Goal: Task Accomplishment & Management: Use online tool/utility

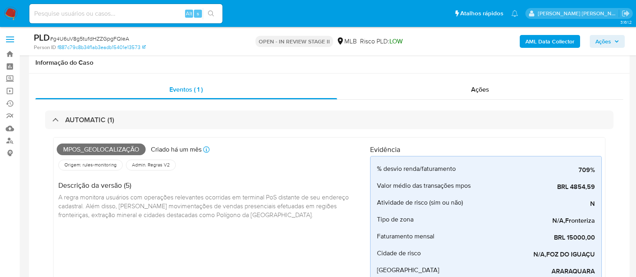
select select "10"
click at [596, 41] on span "Ações" at bounding box center [604, 41] width 16 height 13
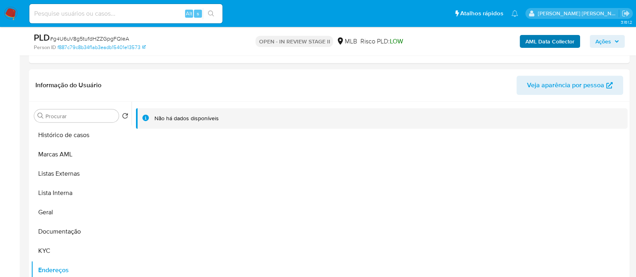
scroll to position [100, 0]
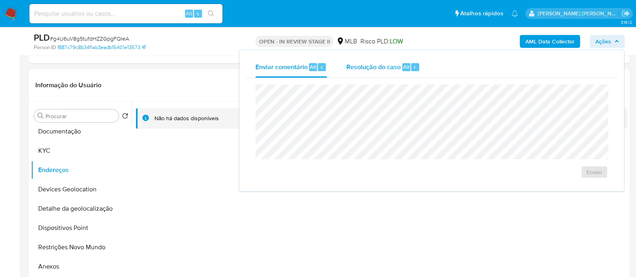
click at [370, 71] on div "Resolução do caso Alt r" at bounding box center [383, 67] width 74 height 21
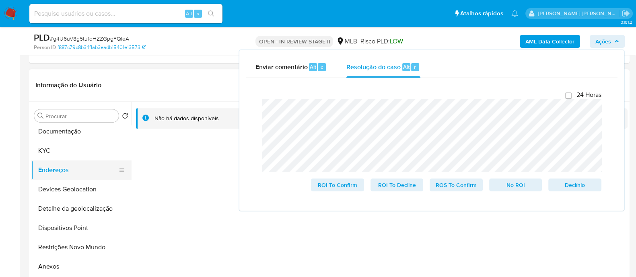
click at [57, 154] on button "KYC" at bounding box center [81, 150] width 101 height 19
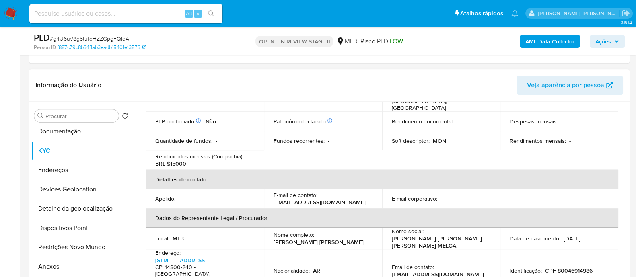
scroll to position [201, 0]
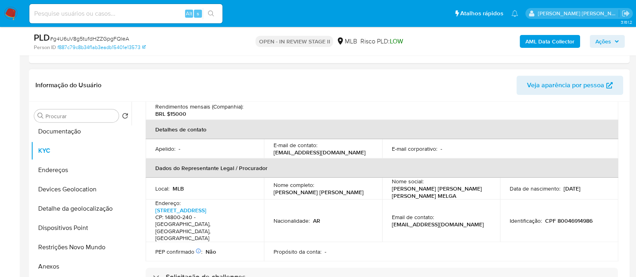
drag, startPoint x: 364, startPoint y: 182, endPoint x: 272, endPoint y: 183, distance: 92.2
click at [272, 183] on td "Nome completo : Monica Beatriz Santacruz Melgarejo" at bounding box center [323, 189] width 118 height 22
copy p "Monica Beatriz Santacruz Melgarejo"
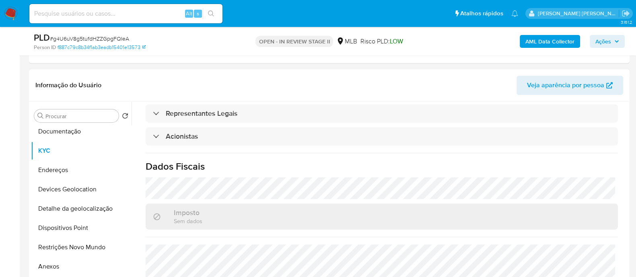
scroll to position [465, 0]
click at [87, 188] on button "Devices Geolocation" at bounding box center [78, 189] width 94 height 19
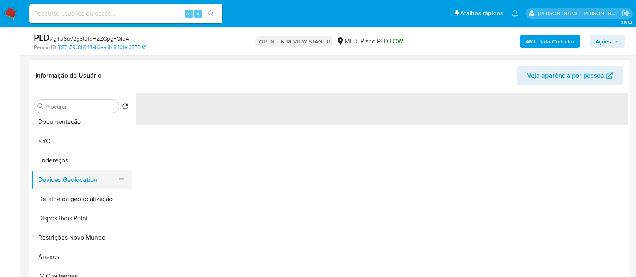
scroll to position [0, 0]
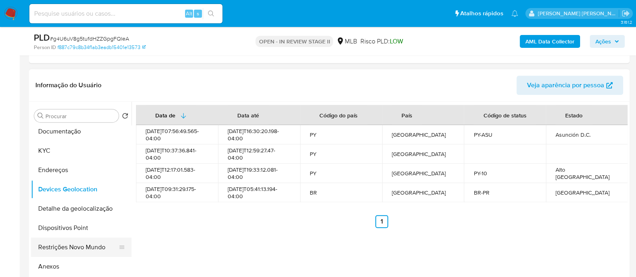
click at [75, 245] on button "Restrições Novo Mundo" at bounding box center [78, 247] width 94 height 19
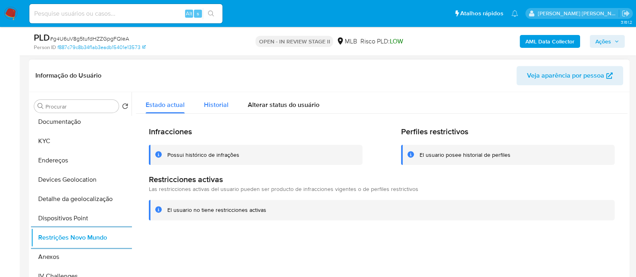
click at [220, 107] on span "Historial" at bounding box center [216, 104] width 25 height 9
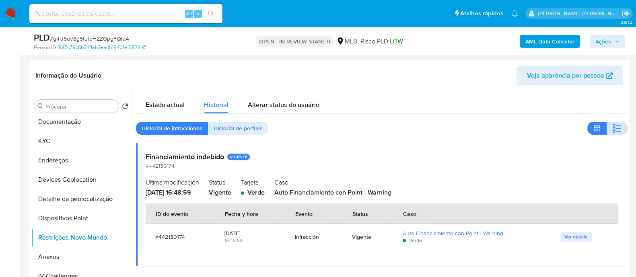
click at [613, 128] on icon "button" at bounding box center [617, 129] width 10 height 10
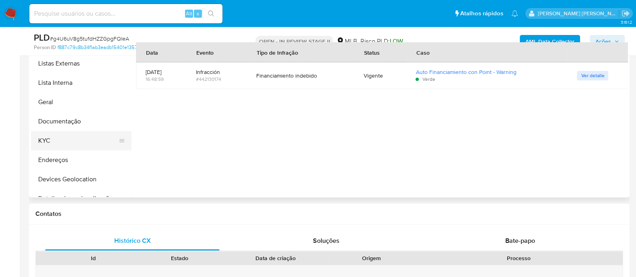
click at [66, 148] on button "KYC" at bounding box center [78, 140] width 94 height 19
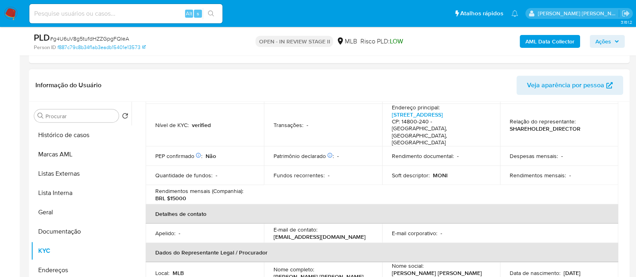
scroll to position [100, 0]
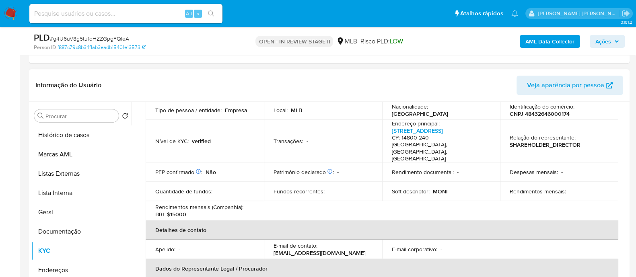
click at [556, 110] on p "CNPJ 48432646000174" at bounding box center [540, 113] width 60 height 7
copy p "48432646000174"
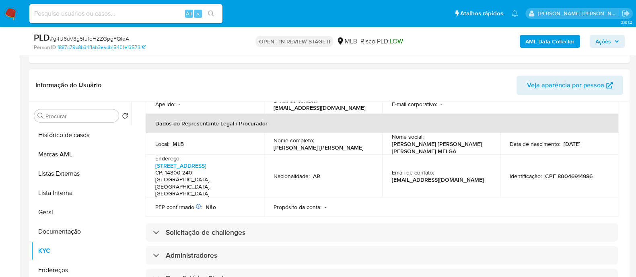
scroll to position [352, 0]
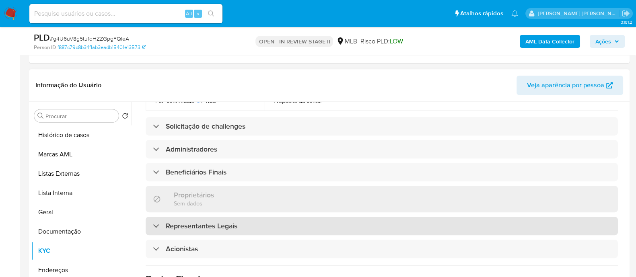
click at [225, 217] on div "Representantes Legais" at bounding box center [382, 226] width 472 height 19
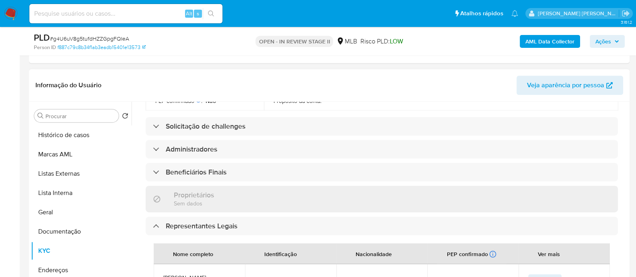
click at [277, 277] on span "CPF 800.469.149-86" at bounding box center [291, 281] width 72 height 7
drag, startPoint x: 303, startPoint y: 262, endPoint x: 266, endPoint y: 261, distance: 37.0
click at [266, 277] on span "CPF 800.469.149-86" at bounding box center [291, 281] width 72 height 7
copy span "800.469.149-86"
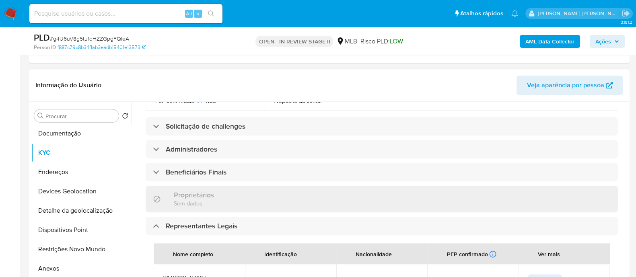
scroll to position [100, 0]
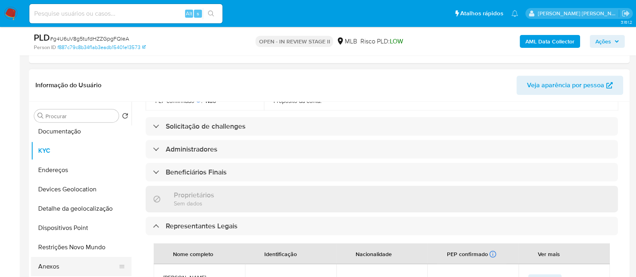
click at [68, 269] on button "Anexos" at bounding box center [78, 266] width 94 height 19
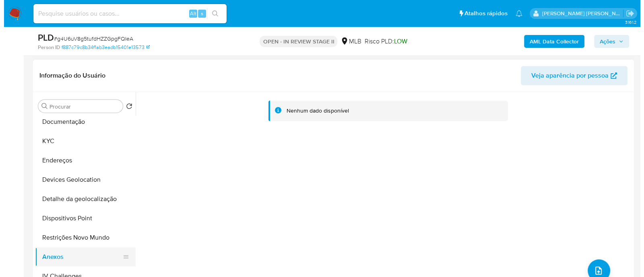
scroll to position [151, 0]
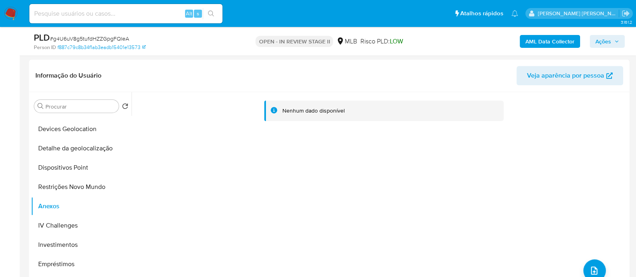
click at [540, 45] on b "AML Data Collector" at bounding box center [550, 41] width 49 height 13
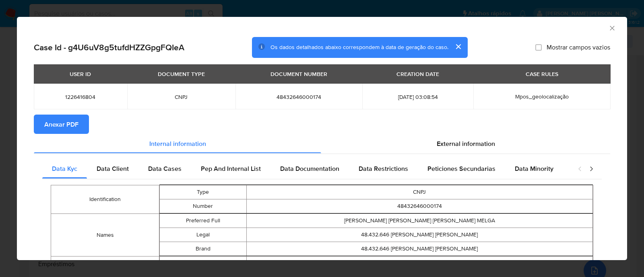
click at [56, 123] on span "Anexar PDF" at bounding box center [61, 124] width 34 height 18
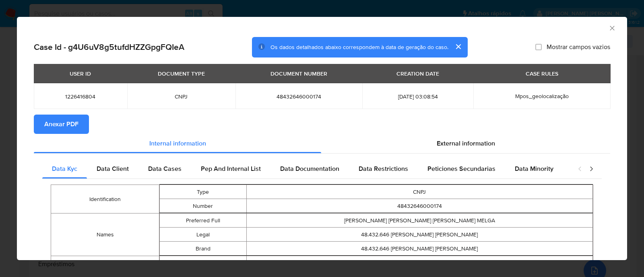
click at [610, 29] on icon "Fechar a janela" at bounding box center [612, 28] width 4 height 4
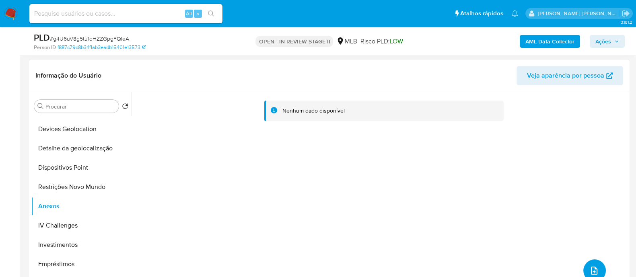
click at [590, 268] on icon "upload-file" at bounding box center [595, 271] width 10 height 10
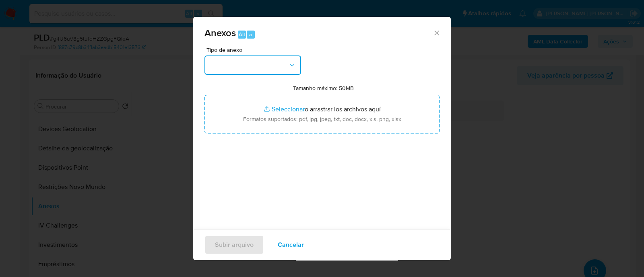
drag, startPoint x: 228, startPoint y: 55, endPoint x: 238, endPoint y: 72, distance: 19.3
click at [230, 56] on button "button" at bounding box center [252, 65] width 97 height 19
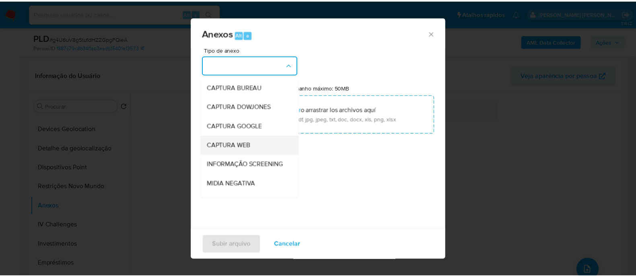
scroll to position [124, 0]
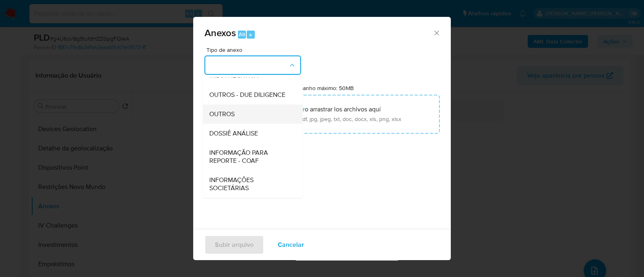
click at [229, 120] on div "OUTROS" at bounding box center [250, 114] width 82 height 19
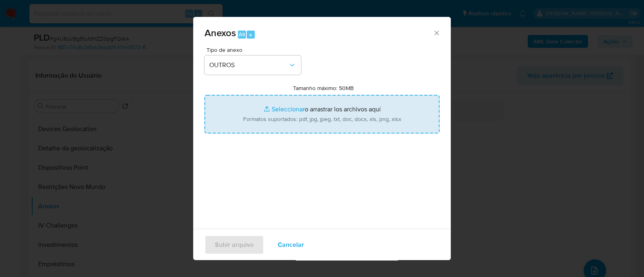
click at [287, 109] on input "Tamanho máximo: 50MB Seleccionar archivos" at bounding box center [321, 114] width 235 height 39
type input "C:\fakepath\Mulan 1226416804_2025_10_07_06_23_20.xlsx"
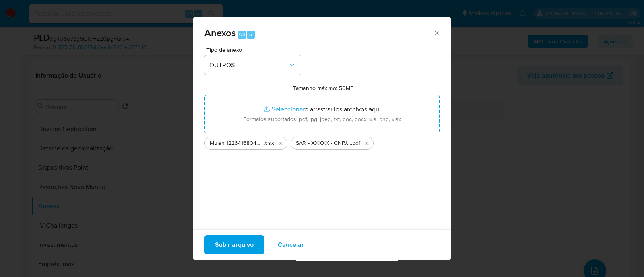
click at [248, 244] on span "Subir arquivo" at bounding box center [234, 245] width 39 height 18
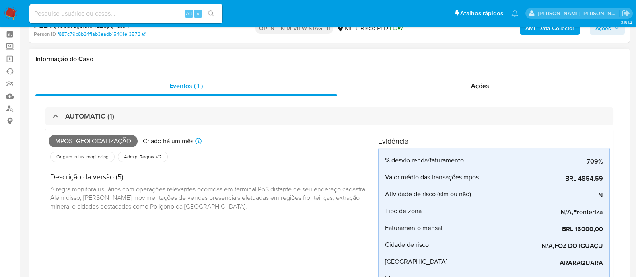
scroll to position [0, 0]
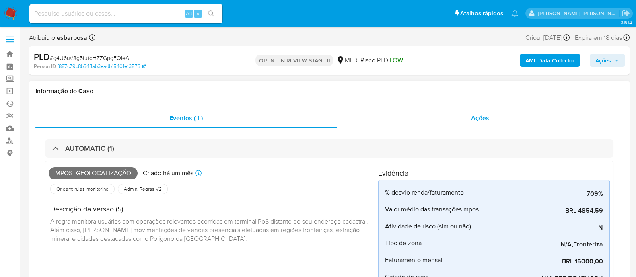
click at [390, 120] on div "Ações" at bounding box center [480, 118] width 287 height 19
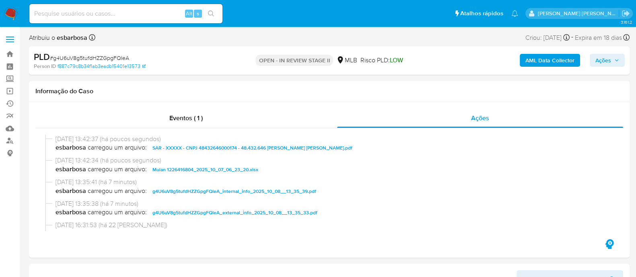
click at [602, 61] on span "Ações" at bounding box center [604, 60] width 16 height 13
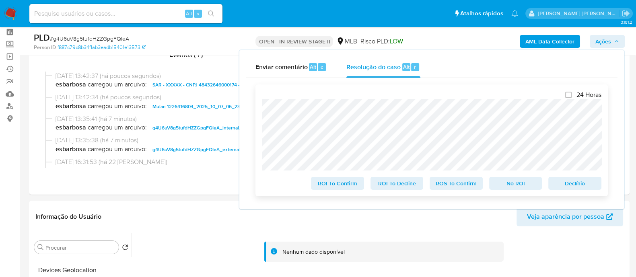
scroll to position [50, 0]
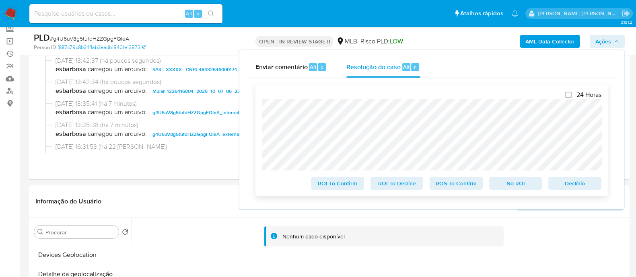
click at [469, 188] on span "ROS To Confirm" at bounding box center [456, 183] width 42 height 11
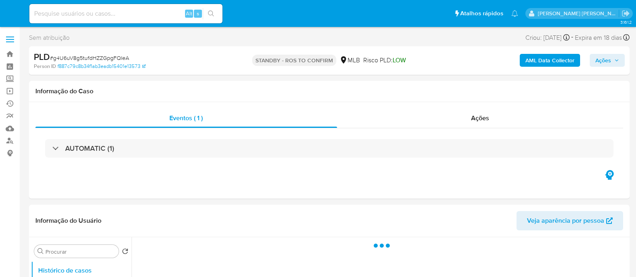
select select "10"
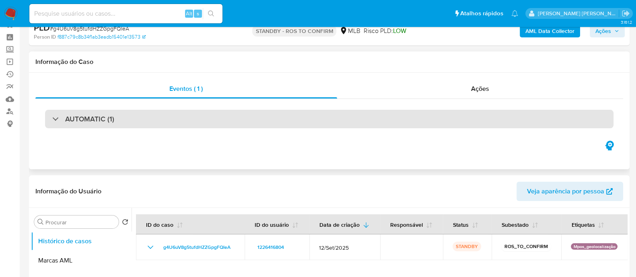
scroll to position [50, 0]
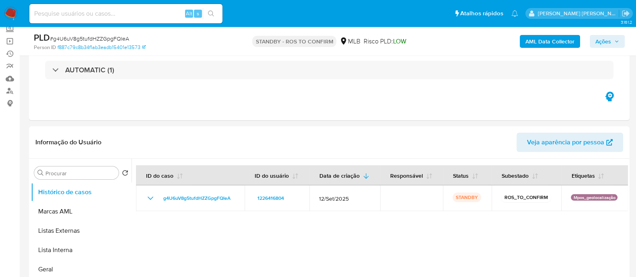
click at [97, 39] on span "# g4U6uV8g5tufdHZZGpgFQIeA" at bounding box center [89, 39] width 79 height 8
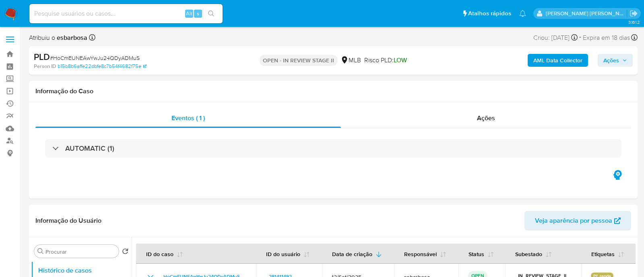
select select "10"
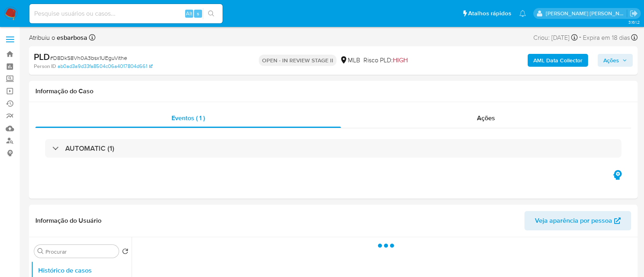
select select "10"
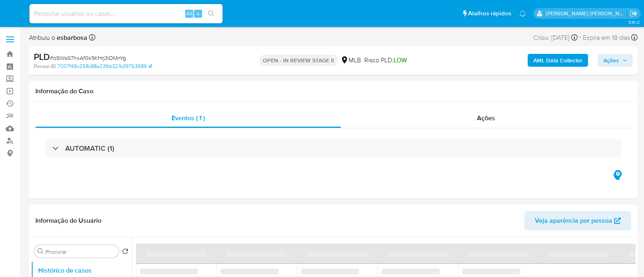
select select "10"
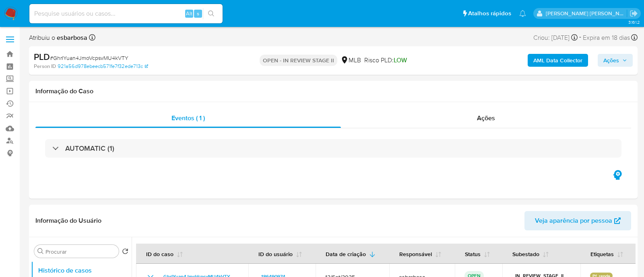
select select "10"
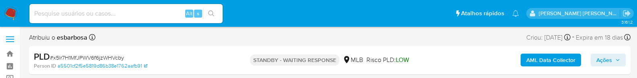
select select "10"
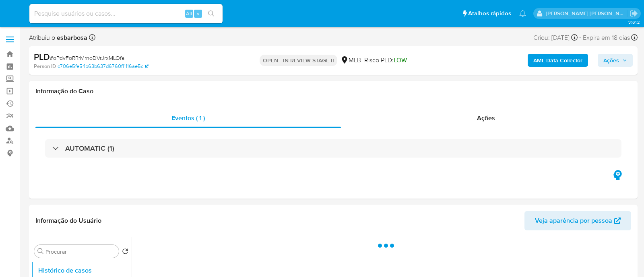
select select "10"
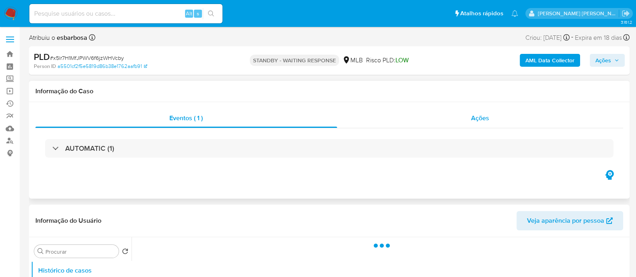
select select "10"
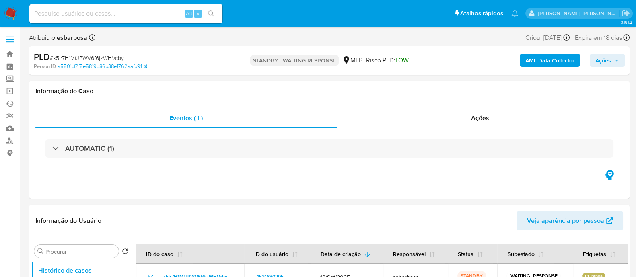
click at [104, 56] on span "# x5lr7H1MfJPWV6f6jzWHVcby" at bounding box center [87, 58] width 74 height 8
drag, startPoint x: 127, startPoint y: 59, endPoint x: 54, endPoint y: 59, distance: 73.2
click at [54, 59] on div "PLD # x5lr7H1MfJPWV6f6jzWHVcby" at bounding box center [131, 57] width 194 height 12
copy span "x5lr7H1MfJPWV6f6jzWHVcby"
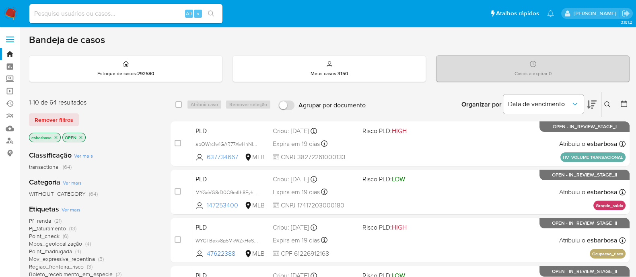
click at [11, 11] on img at bounding box center [11, 14] width 14 height 14
click at [610, 103] on icon at bounding box center [607, 104] width 6 height 6
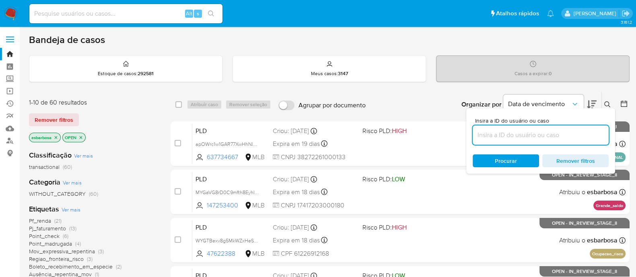
click at [516, 138] on input at bounding box center [541, 135] width 136 height 10
type input "x5lr7H1MfJPWV6f6jzWHVcby"
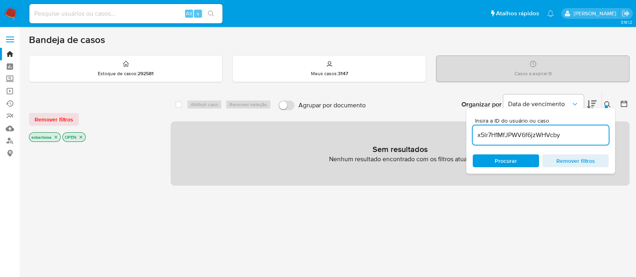
click at [85, 136] on p "OPEN" at bounding box center [74, 137] width 23 height 9
click at [80, 136] on icon "close-filter" at bounding box center [80, 137] width 5 height 5
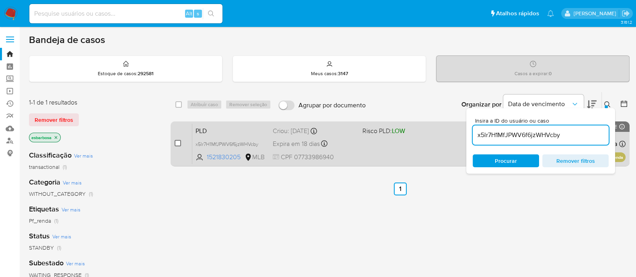
click at [178, 144] on input "checkbox" at bounding box center [178, 143] width 6 height 6
checkbox input "true"
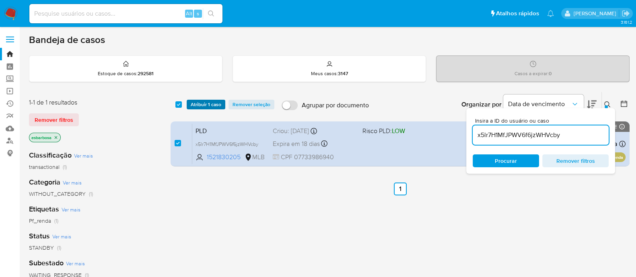
click at [206, 107] on span "Atribuir 1 caso" at bounding box center [206, 105] width 31 height 8
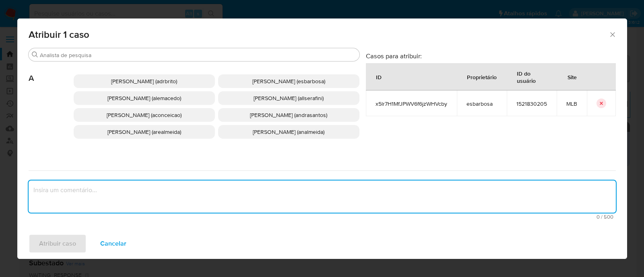
click at [213, 188] on textarea "assign-modal" at bounding box center [322, 197] width 587 height 32
paste textarea "x5lr7H1MfJPWV6f6jzWHVcby"
type textarea "x5lr7H1MfJPWV6f6jzWHVcby"
click at [252, 77] on span "Alessandra Da Silva Barbosa (esbarbosa)" at bounding box center [288, 81] width 73 height 8
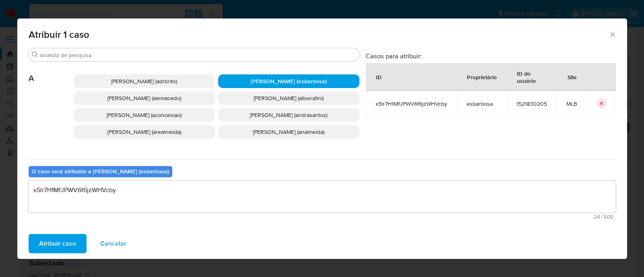
click at [49, 243] on span "Atribuir caso" at bounding box center [57, 244] width 37 height 18
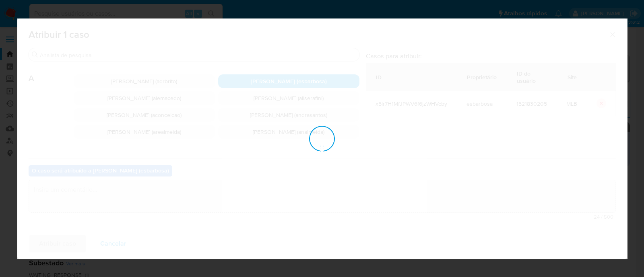
checkbox input "false"
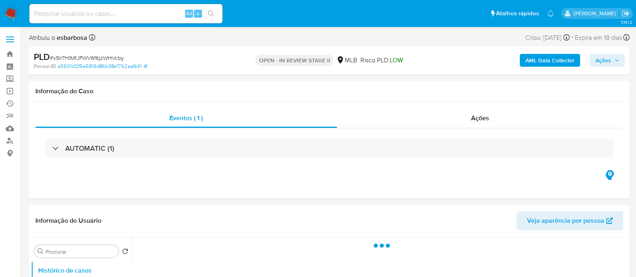
select select "10"
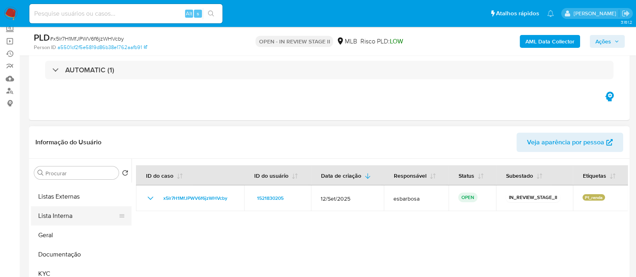
scroll to position [50, 0]
click at [58, 214] on button "Geral" at bounding box center [78, 219] width 94 height 19
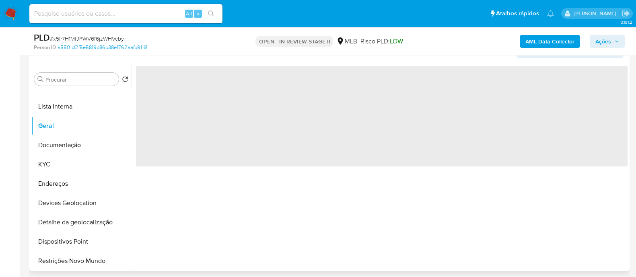
scroll to position [151, 0]
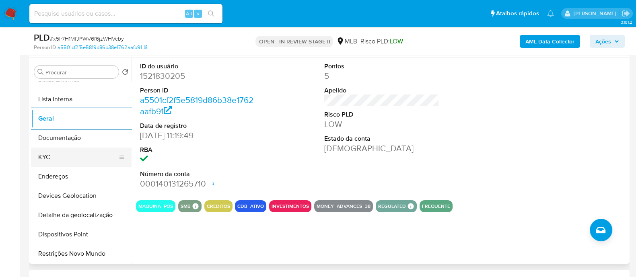
click at [76, 160] on button "KYC" at bounding box center [78, 157] width 94 height 19
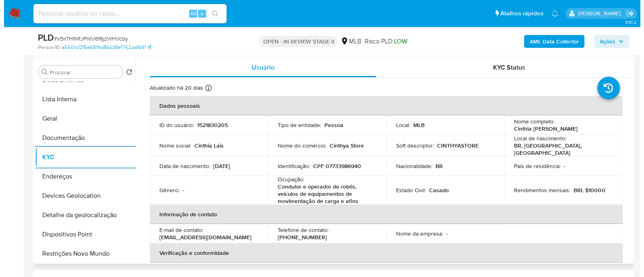
scroll to position [0, 0]
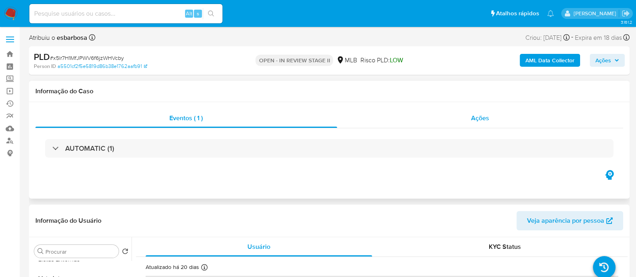
click at [402, 119] on div "Ações" at bounding box center [480, 118] width 287 height 19
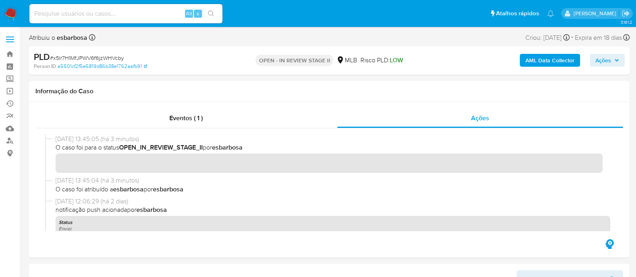
click at [553, 57] on b "AML Data Collector" at bounding box center [550, 60] width 49 height 13
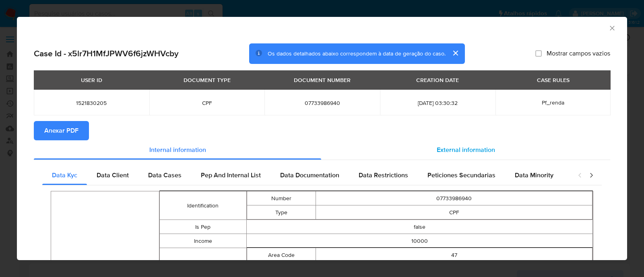
click at [448, 150] on span "External information" at bounding box center [466, 149] width 58 height 9
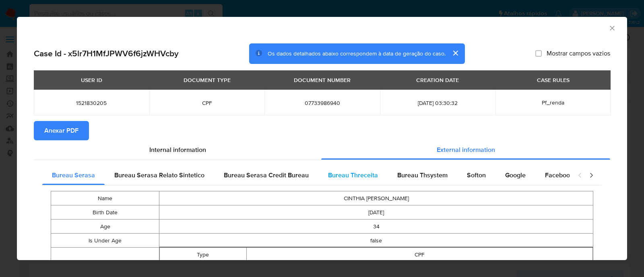
click at [351, 176] on span "Bureau Threceita" at bounding box center [353, 175] width 50 height 9
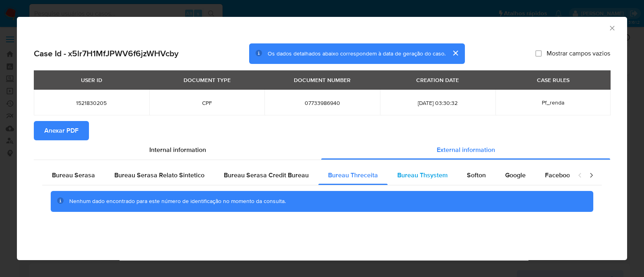
click at [406, 175] on span "Bureau Thsystem" at bounding box center [422, 175] width 50 height 9
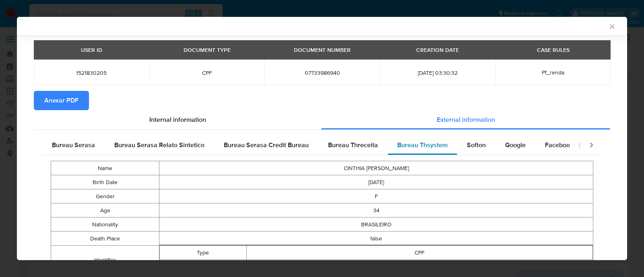
scroll to position [48, 0]
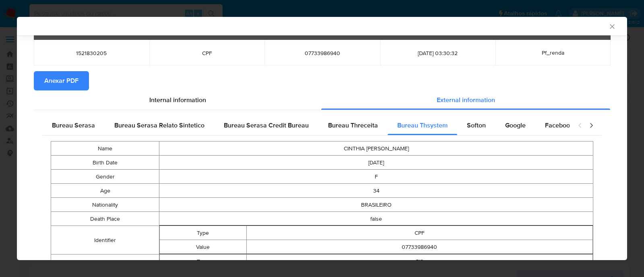
click at [66, 79] on span "Anexar PDF" at bounding box center [61, 81] width 34 height 18
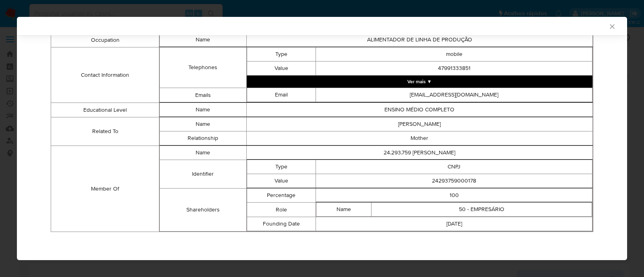
scroll to position [316, 0]
click at [451, 181] on td "24293759000178" at bounding box center [454, 181] width 276 height 14
copy td "24293759000178"
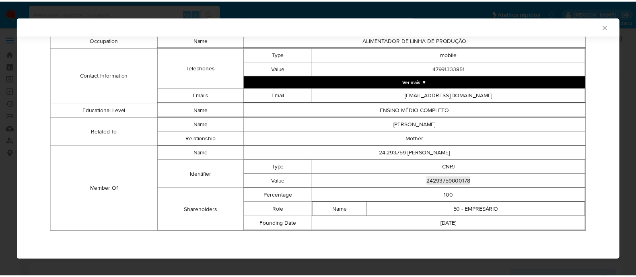
scroll to position [314, 0]
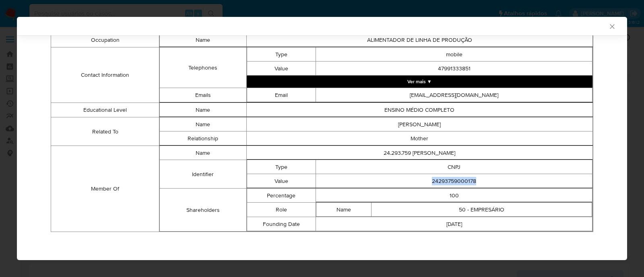
click at [608, 28] on icon "Fechar a janela" at bounding box center [612, 27] width 8 height 8
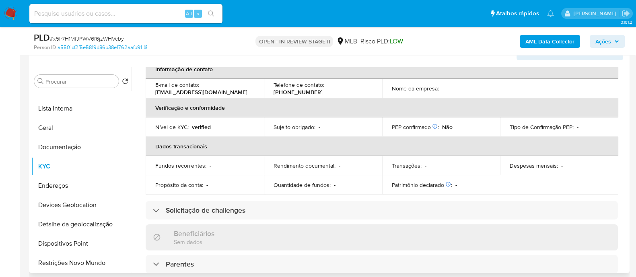
scroll to position [151, 0]
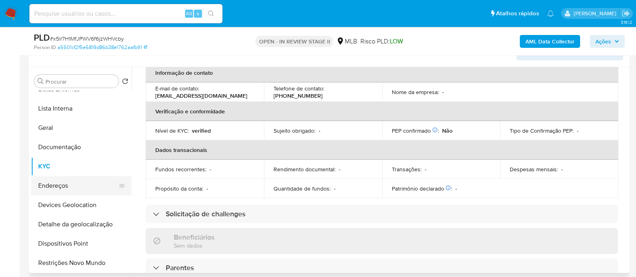
click at [68, 186] on button "Endereços" at bounding box center [78, 185] width 94 height 19
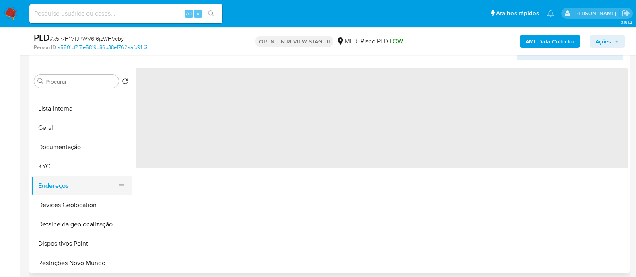
scroll to position [0, 0]
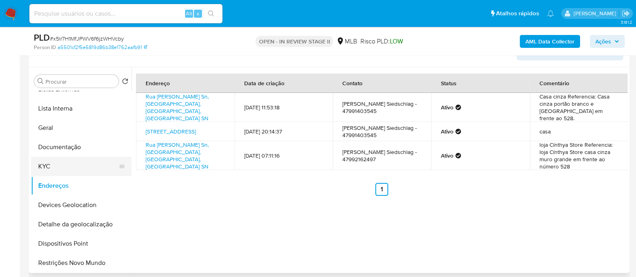
click at [80, 164] on button "KYC" at bounding box center [78, 166] width 94 height 19
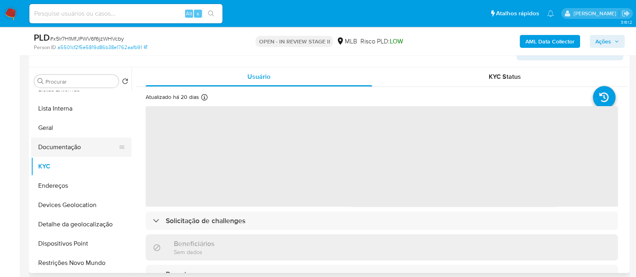
click at [84, 147] on button "Documentação" at bounding box center [78, 147] width 94 height 19
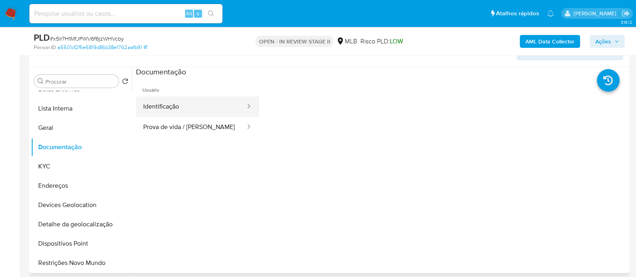
click at [173, 115] on button "Identificação" at bounding box center [191, 107] width 110 height 21
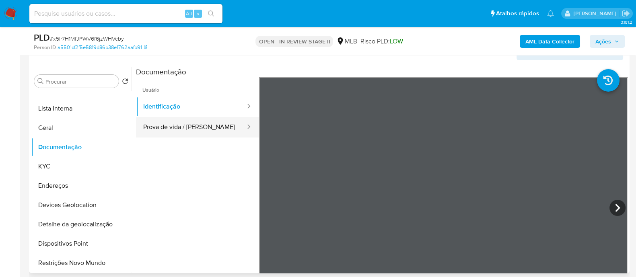
click at [192, 132] on button "Prova de vida / Selfie" at bounding box center [191, 127] width 110 height 21
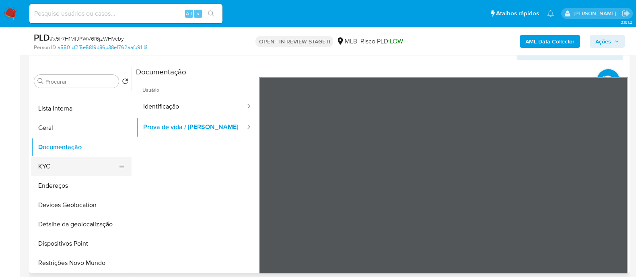
click at [65, 161] on button "KYC" at bounding box center [78, 166] width 94 height 19
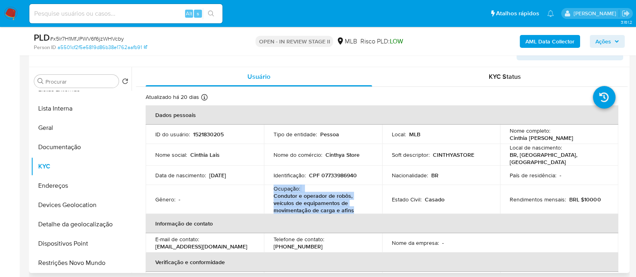
drag, startPoint x: 357, startPoint y: 206, endPoint x: 274, endPoint y: 188, distance: 84.5
click at [274, 188] on div "Ocupação : Condutor e operador de robôs, veículos de equipamentos de movimentaç…" at bounding box center [323, 199] width 99 height 29
copy div "Ocupação : Condutor e operador de robôs, veículos de equipamentos de movimentaç…"
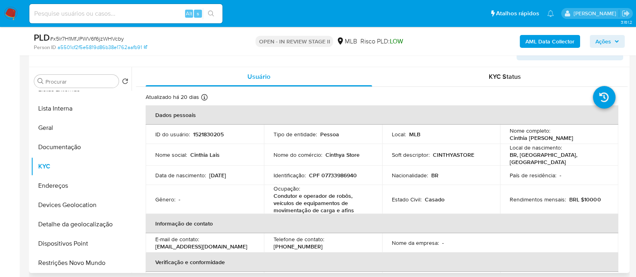
click at [475, 155] on div "Soft descriptor : CINTHYASTORE" at bounding box center [441, 154] width 99 height 7
drag, startPoint x: 361, startPoint y: 153, endPoint x: 273, endPoint y: 153, distance: 88.5
click at [274, 153] on div "Nome do comércio : Cinthya Store" at bounding box center [323, 154] width 99 height 7
copy div "Nome do comércio : Cinthya Store"
drag, startPoint x: 606, startPoint y: 41, endPoint x: 493, endPoint y: 47, distance: 113.7
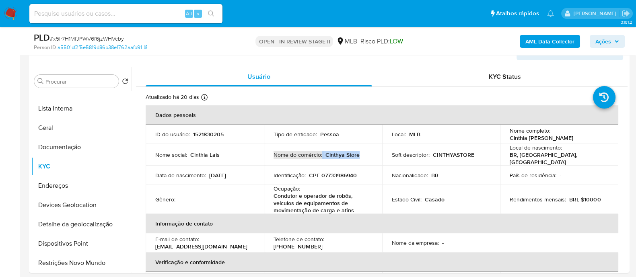
click at [601, 42] on span "Ações" at bounding box center [604, 41] width 16 height 13
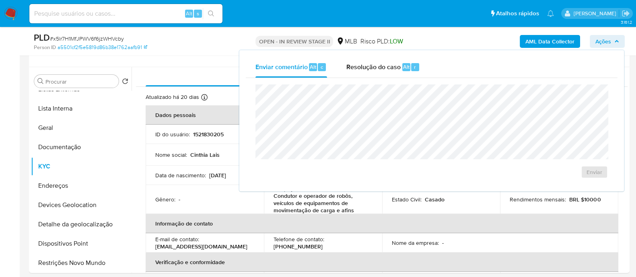
drag, startPoint x: 363, startPoint y: 68, endPoint x: 366, endPoint y: 83, distance: 16.1
click at [363, 69] on span "Resolução do caso" at bounding box center [373, 66] width 54 height 9
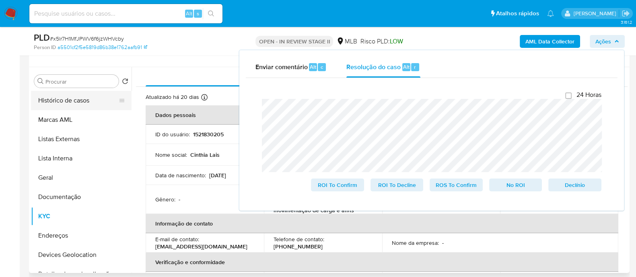
click at [75, 100] on button "Histórico de casos" at bounding box center [78, 100] width 94 height 19
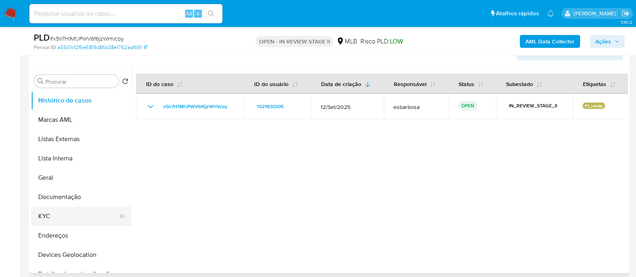
click at [44, 214] on button "KYC" at bounding box center [78, 216] width 94 height 19
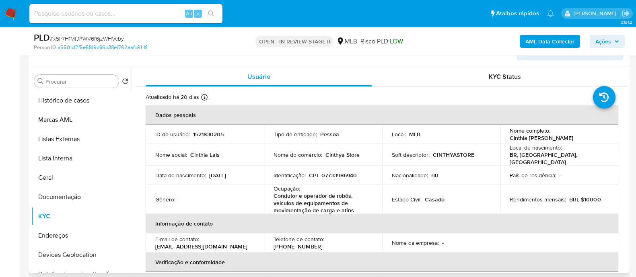
drag, startPoint x: 586, startPoint y: 139, endPoint x: 508, endPoint y: 138, distance: 78.1
click at [510, 138] on div "Nome completo : Cinthia Lais da Silva Siedschlag" at bounding box center [559, 134] width 99 height 14
copy p "Cinthia Lais da Silva Siedschlag"
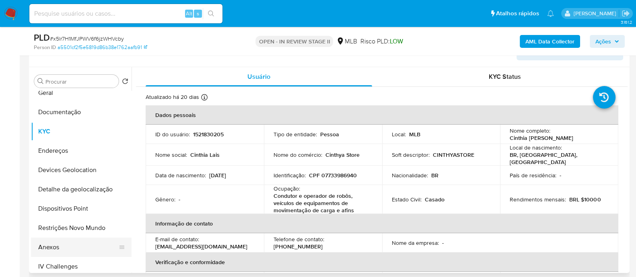
scroll to position [100, 0]
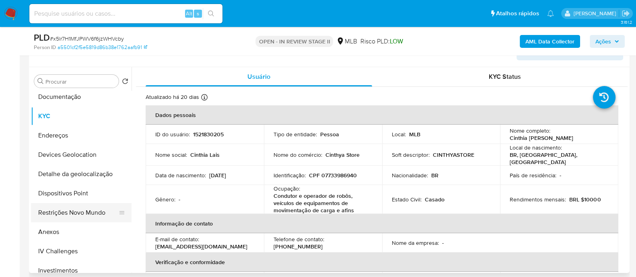
click at [78, 211] on button "Restrições Novo Mundo" at bounding box center [78, 212] width 94 height 19
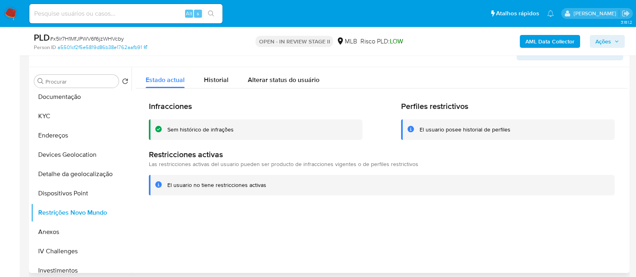
click at [213, 130] on div "Sem histórico de infrações" at bounding box center [200, 130] width 66 height 8
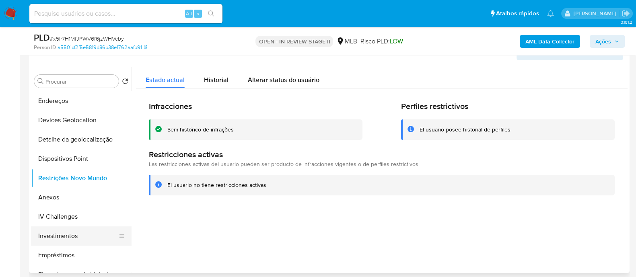
scroll to position [50, 0]
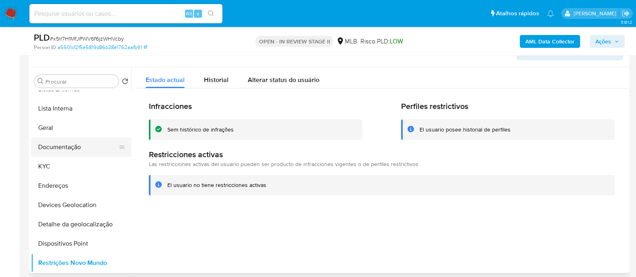
click at [74, 143] on button "Documentação" at bounding box center [78, 147] width 94 height 19
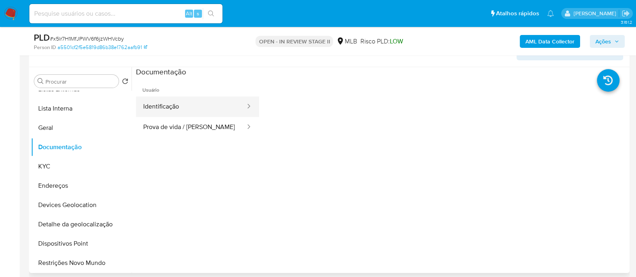
click at [197, 107] on button "Identificação" at bounding box center [191, 107] width 110 height 21
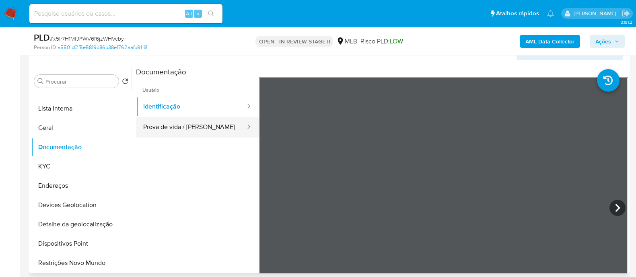
click at [198, 132] on button "Prova de vida / Selfie" at bounding box center [191, 127] width 110 height 21
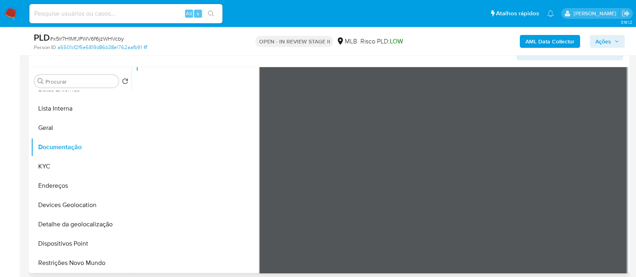
scroll to position [68, 0]
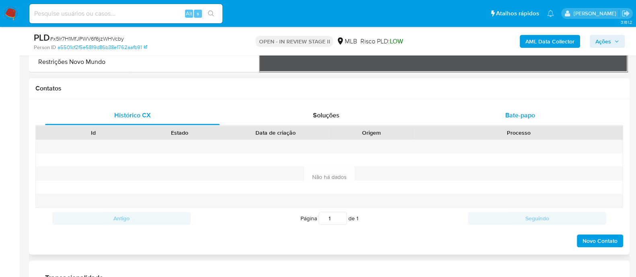
click at [523, 115] on span "Bate-papo" at bounding box center [520, 115] width 30 height 9
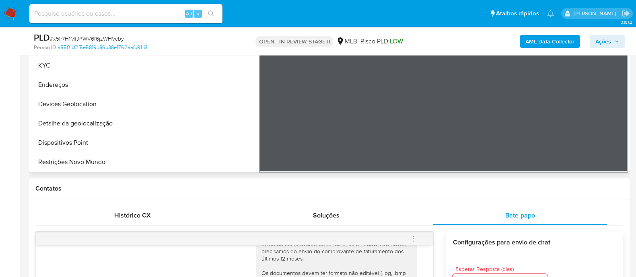
scroll to position [201, 0]
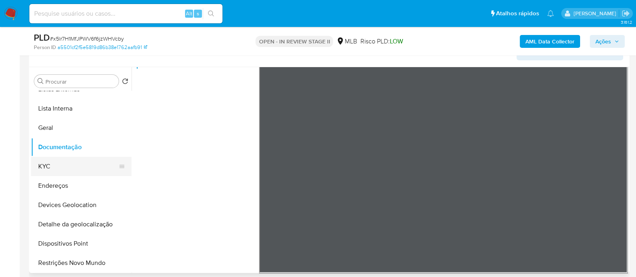
click at [56, 169] on button "KYC" at bounding box center [78, 166] width 94 height 19
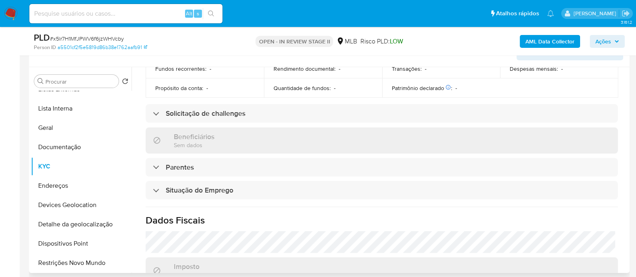
scroll to position [359, 0]
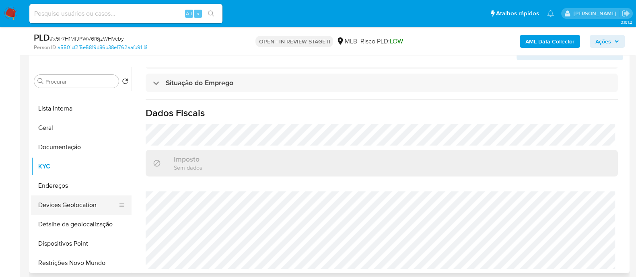
click at [79, 208] on button "Devices Geolocation" at bounding box center [78, 205] width 94 height 19
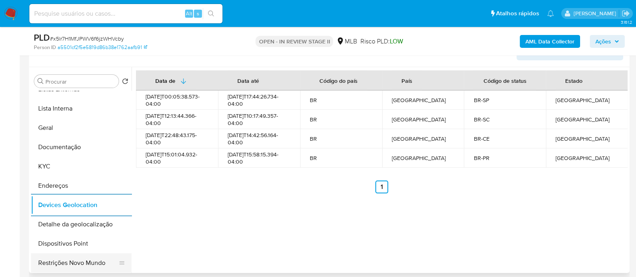
click at [81, 267] on button "Restrições Novo Mundo" at bounding box center [78, 263] width 94 height 19
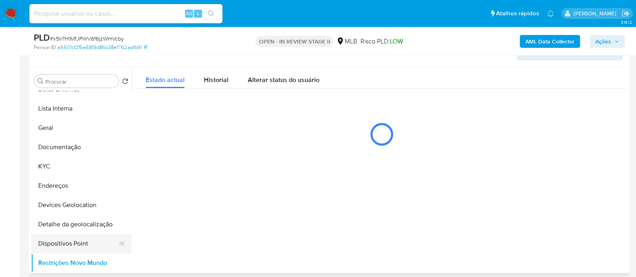
scroll to position [151, 0]
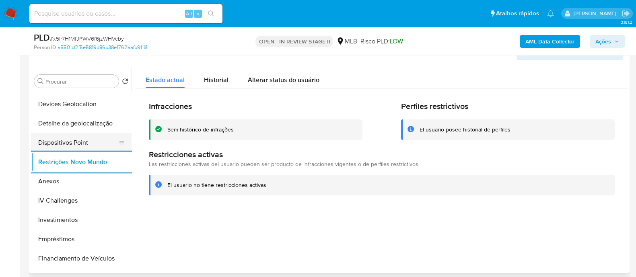
click at [85, 146] on button "Dispositivos Point" at bounding box center [78, 142] width 94 height 19
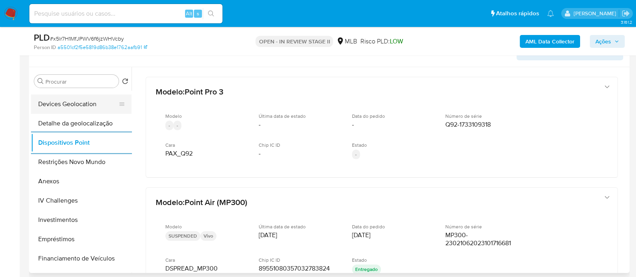
scroll to position [50, 0]
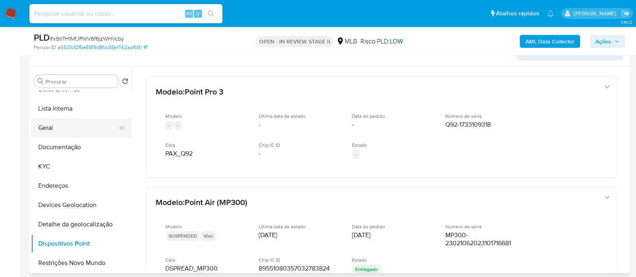
click at [67, 128] on button "Geral" at bounding box center [78, 127] width 94 height 19
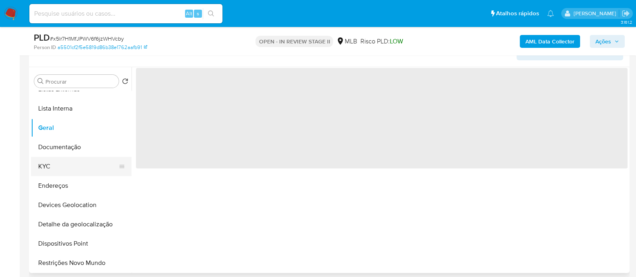
click at [72, 163] on button "KYC" at bounding box center [78, 166] width 94 height 19
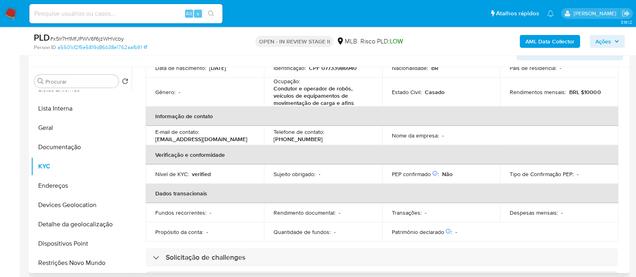
scroll to position [0, 0]
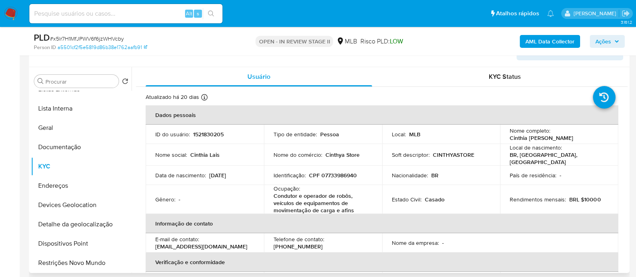
click at [352, 174] on p "CPF 07733986940" at bounding box center [333, 175] width 48 height 7
copy p "07733986940"
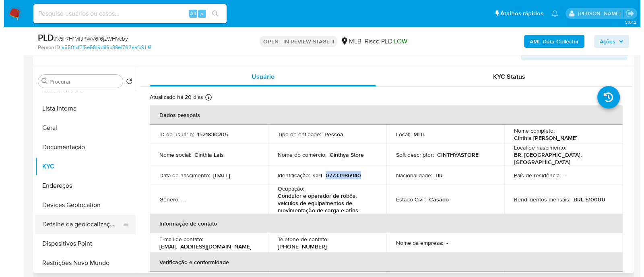
scroll to position [100, 0]
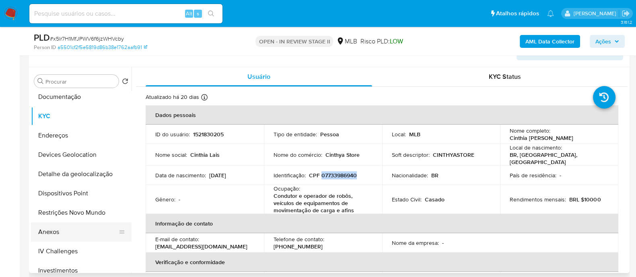
click at [58, 232] on button "Anexos" at bounding box center [78, 232] width 94 height 19
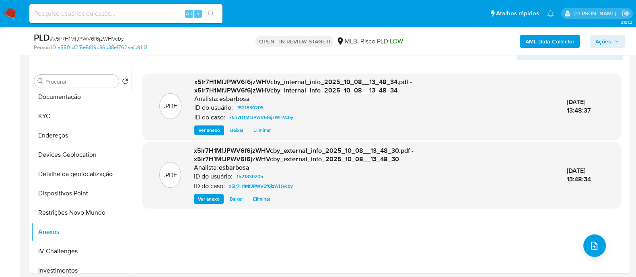
click at [90, 38] on span "# x5lr7H1MfJPWV6f6jzWHVcby" at bounding box center [87, 39] width 74 height 8
copy span "x5lr7H1MfJPWV6f6jzWHVcby"
click at [592, 250] on button "upload-file" at bounding box center [595, 246] width 23 height 23
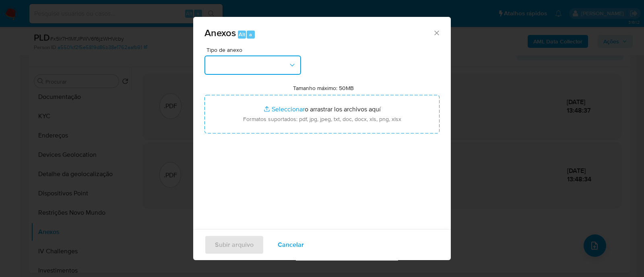
click at [262, 64] on button "button" at bounding box center [252, 65] width 97 height 19
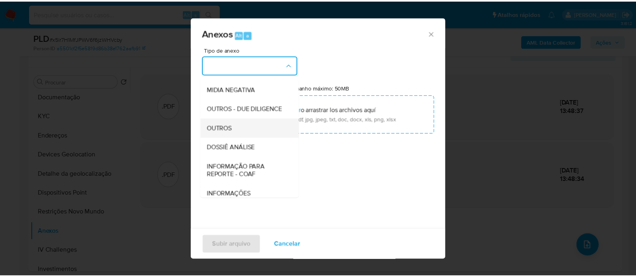
scroll to position [124, 0]
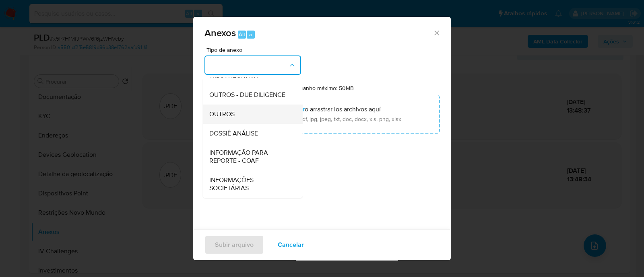
click at [238, 115] on div "OUTROS" at bounding box center [250, 114] width 82 height 19
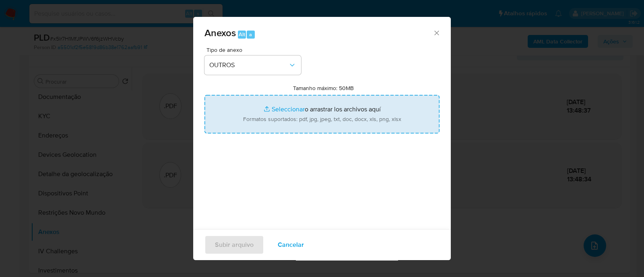
click at [284, 109] on input "Tamanho máximo: 50MB Seleccionar archivos" at bounding box center [321, 114] width 235 height 39
type input "C:\fakepath\SAR - XXXXX - CPF 07733986940 - CINTHIA LAIS DA SILVA SIEDSCHLAG.pdf"
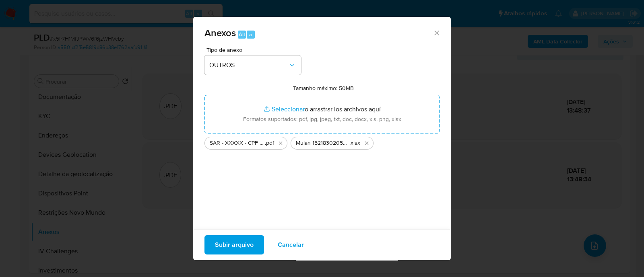
click at [228, 243] on span "Subir arquivo" at bounding box center [234, 245] width 39 height 18
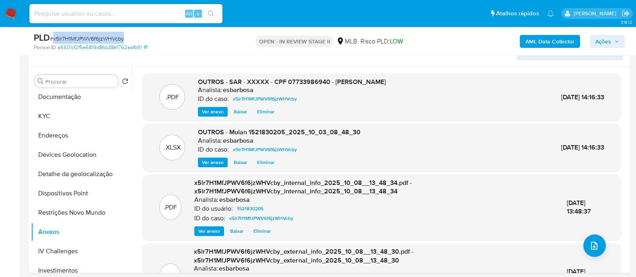
click at [600, 39] on span "Ações" at bounding box center [604, 41] width 16 height 13
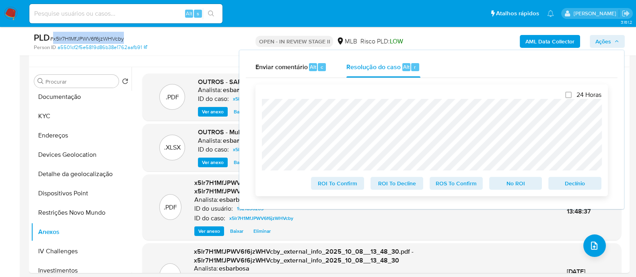
click at [460, 188] on span "ROS To Confirm" at bounding box center [456, 183] width 42 height 11
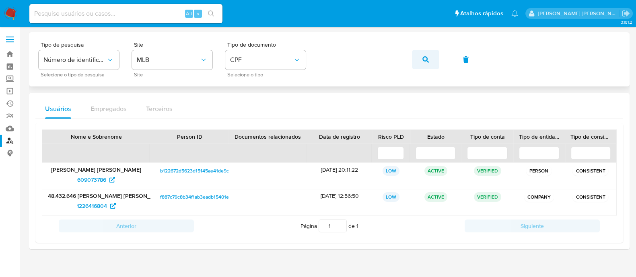
click at [421, 57] on button "button" at bounding box center [425, 59] width 27 height 19
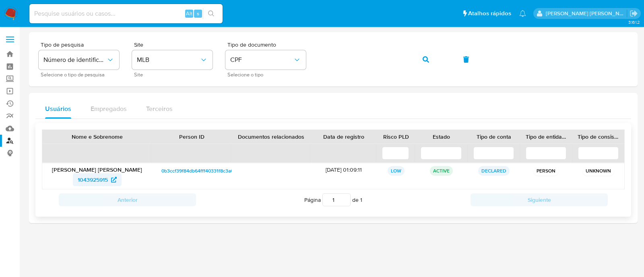
click at [90, 180] on span "1043925915" at bounding box center [93, 179] width 30 height 13
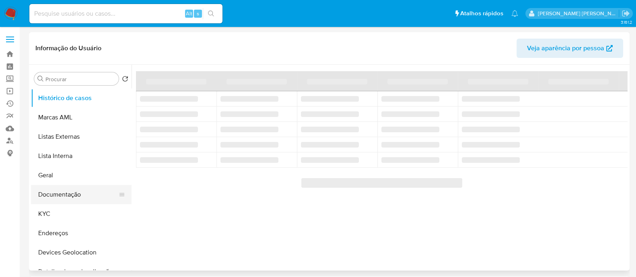
select select "10"
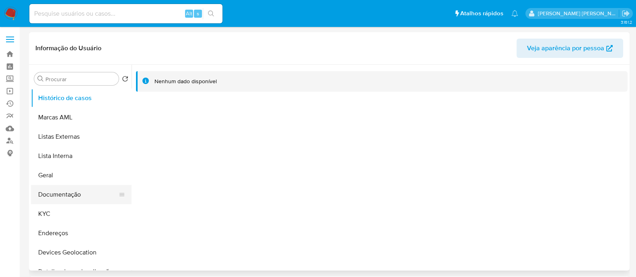
click at [58, 202] on button "Documentação" at bounding box center [78, 194] width 94 height 19
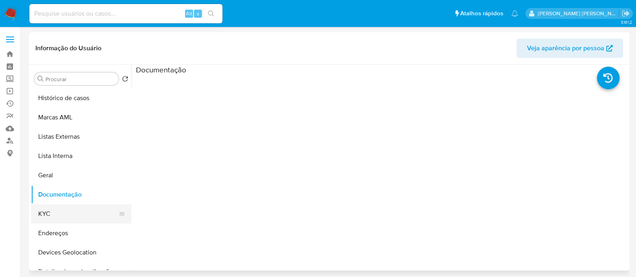
click at [54, 217] on button "KYC" at bounding box center [78, 213] width 94 height 19
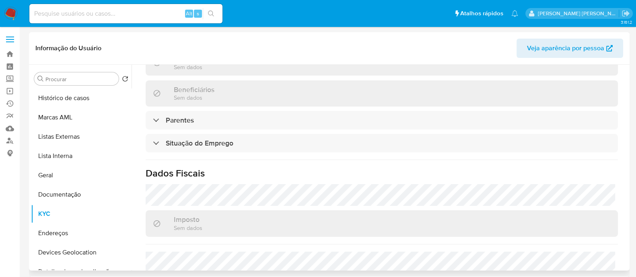
scroll to position [352, 0]
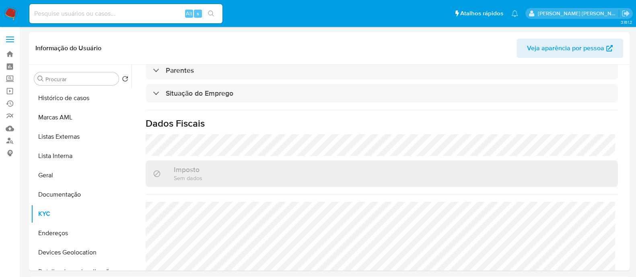
click at [163, 17] on input at bounding box center [125, 13] width 193 height 10
paste input "x5lr7H1MfJPWV6f6jzWHVcby"
type input "x5lr7H1MfJPWV6f6jzWHVcby"
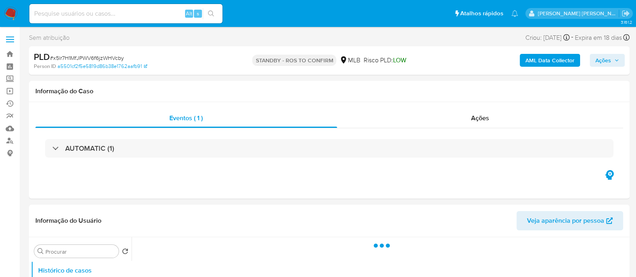
select select "10"
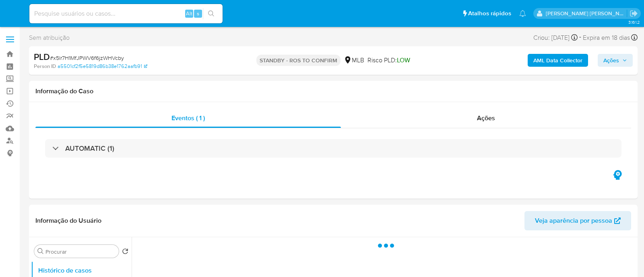
select select "10"
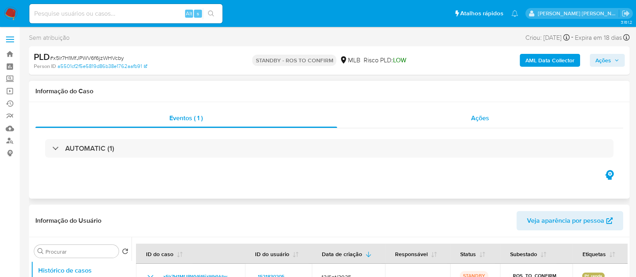
click at [378, 123] on div "Ações" at bounding box center [480, 118] width 287 height 19
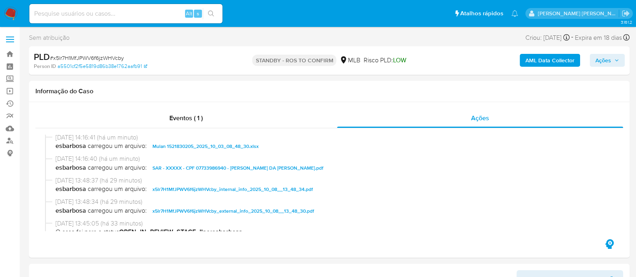
scroll to position [100, 0]
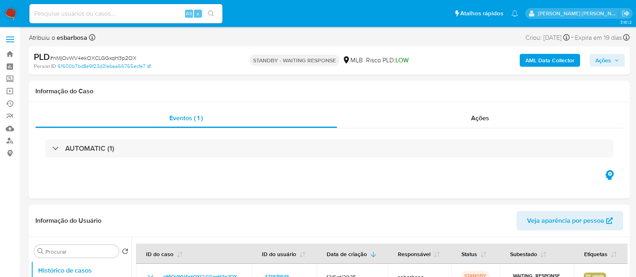
select select "10"
